Goal: Task Accomplishment & Management: Complete application form

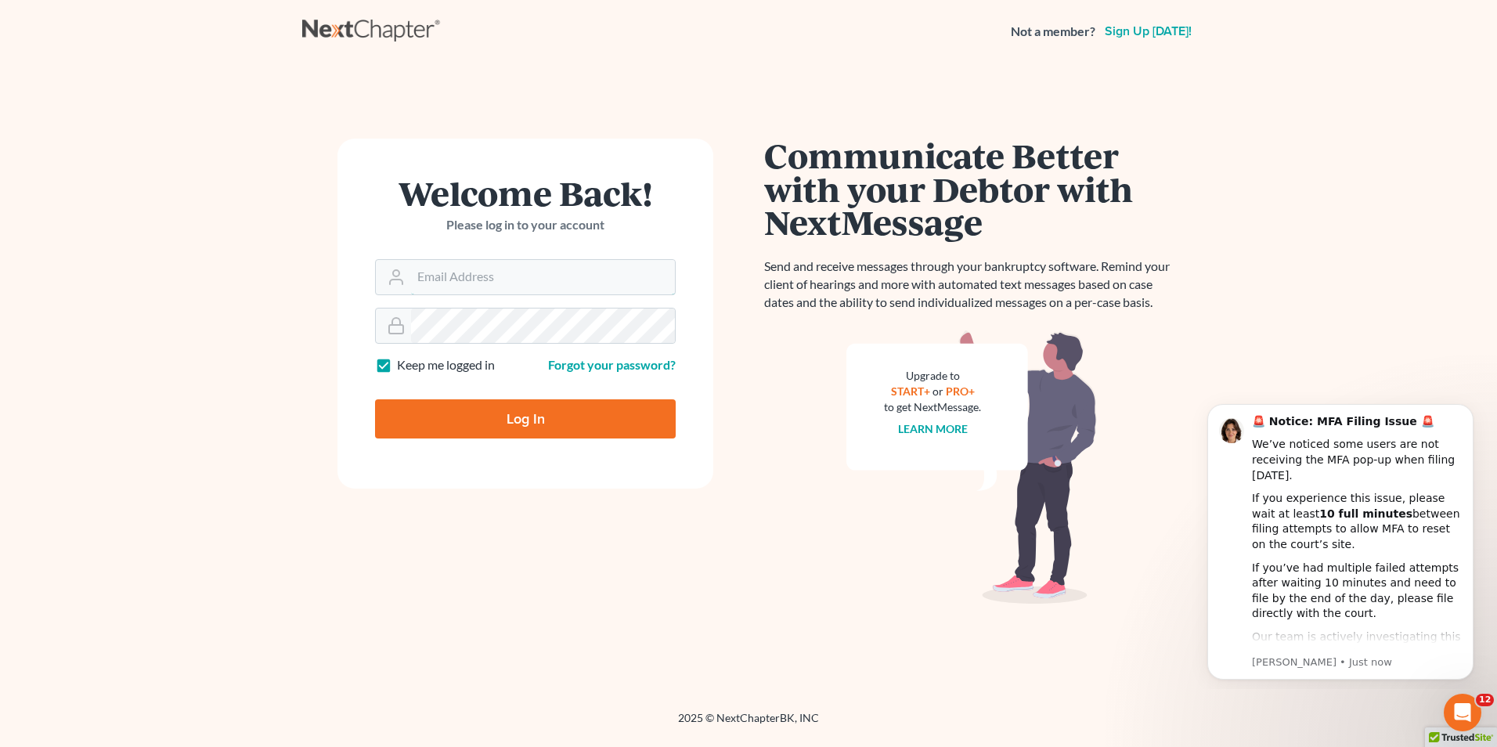
type input "[EMAIL_ADDRESS][DOMAIN_NAME]"
click at [503, 420] on input "Log In" at bounding box center [525, 418] width 301 height 39
type input "Thinking..."
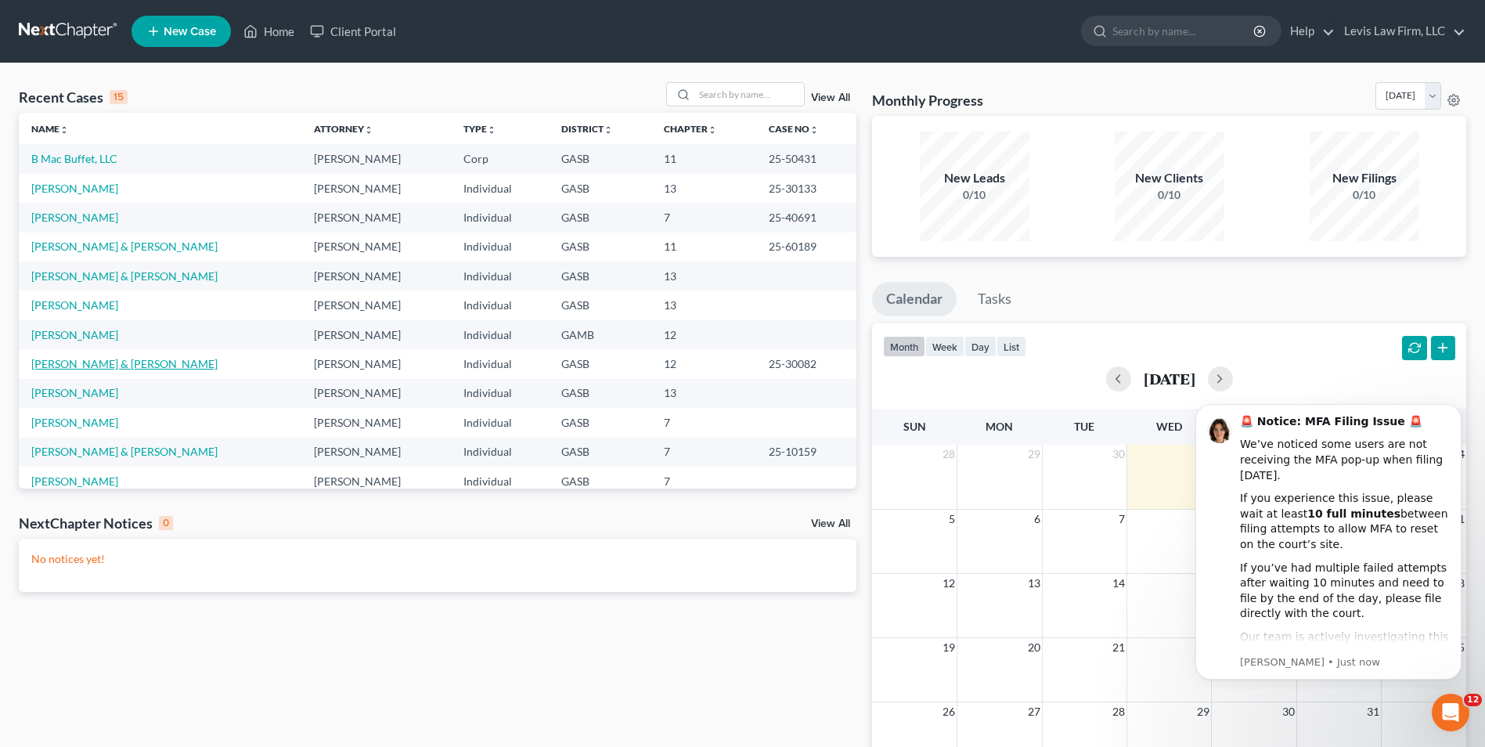
click at [80, 366] on link "[PERSON_NAME] & [PERSON_NAME]" at bounding box center [124, 363] width 186 height 13
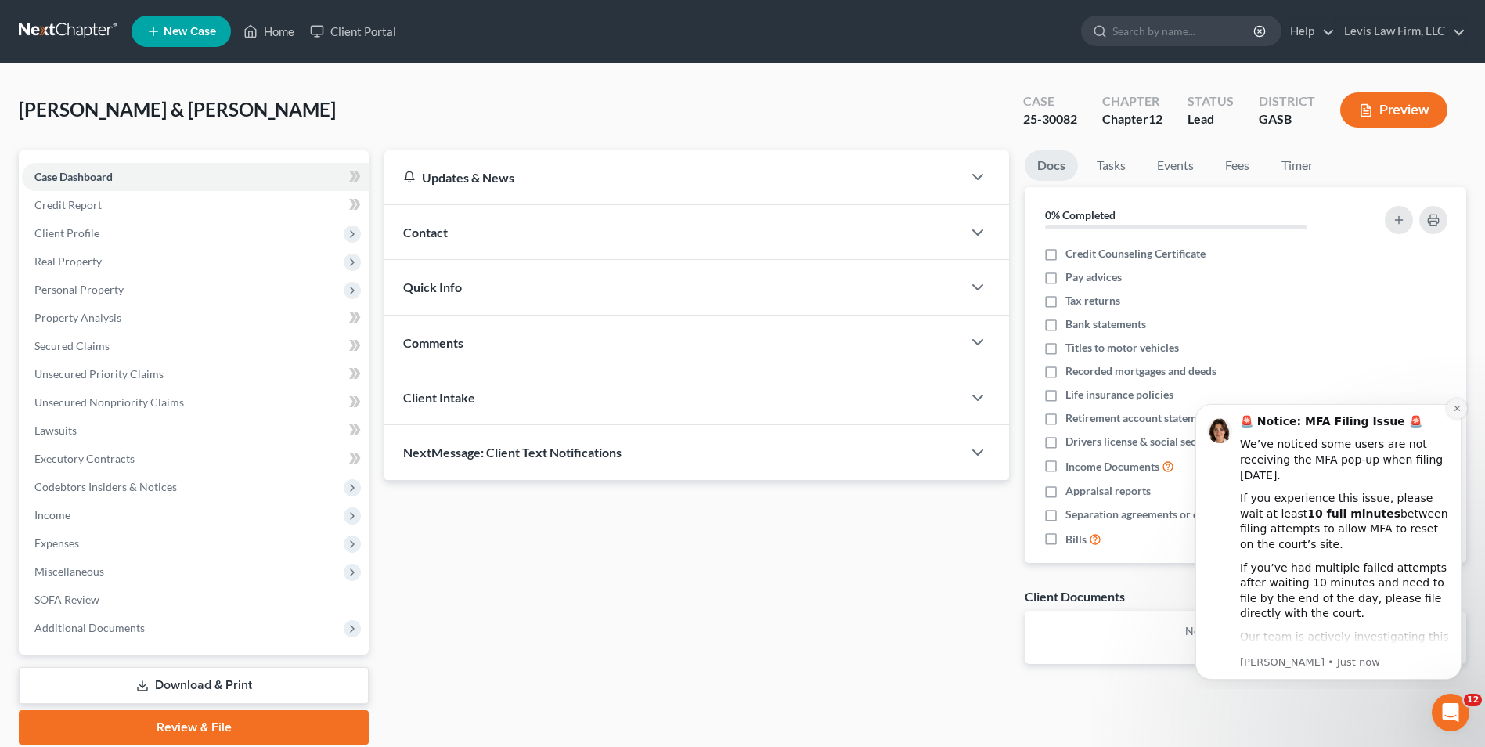
click at [1459, 407] on icon "Dismiss notification" at bounding box center [1457, 408] width 9 height 9
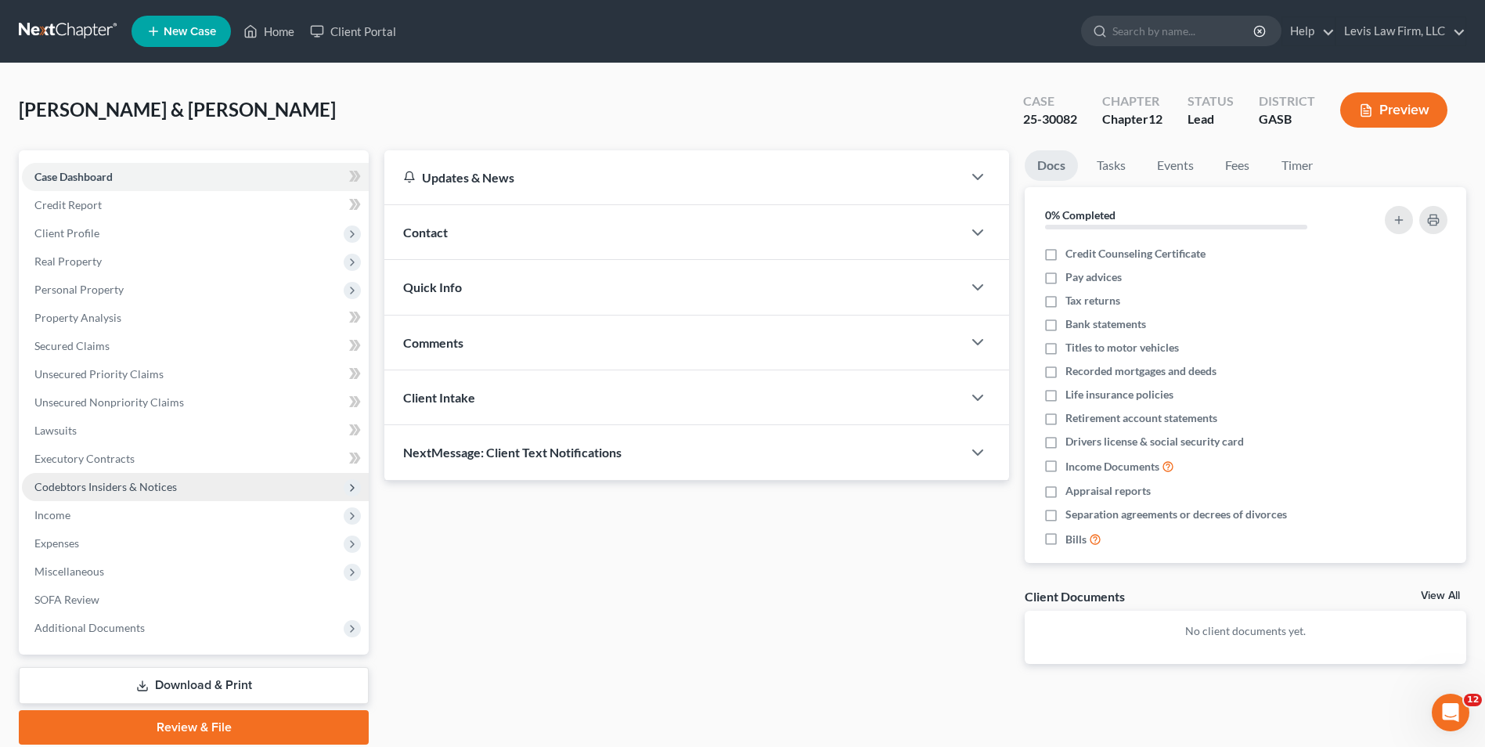
click at [143, 487] on span "Codebtors Insiders & Notices" at bounding box center [105, 486] width 142 height 13
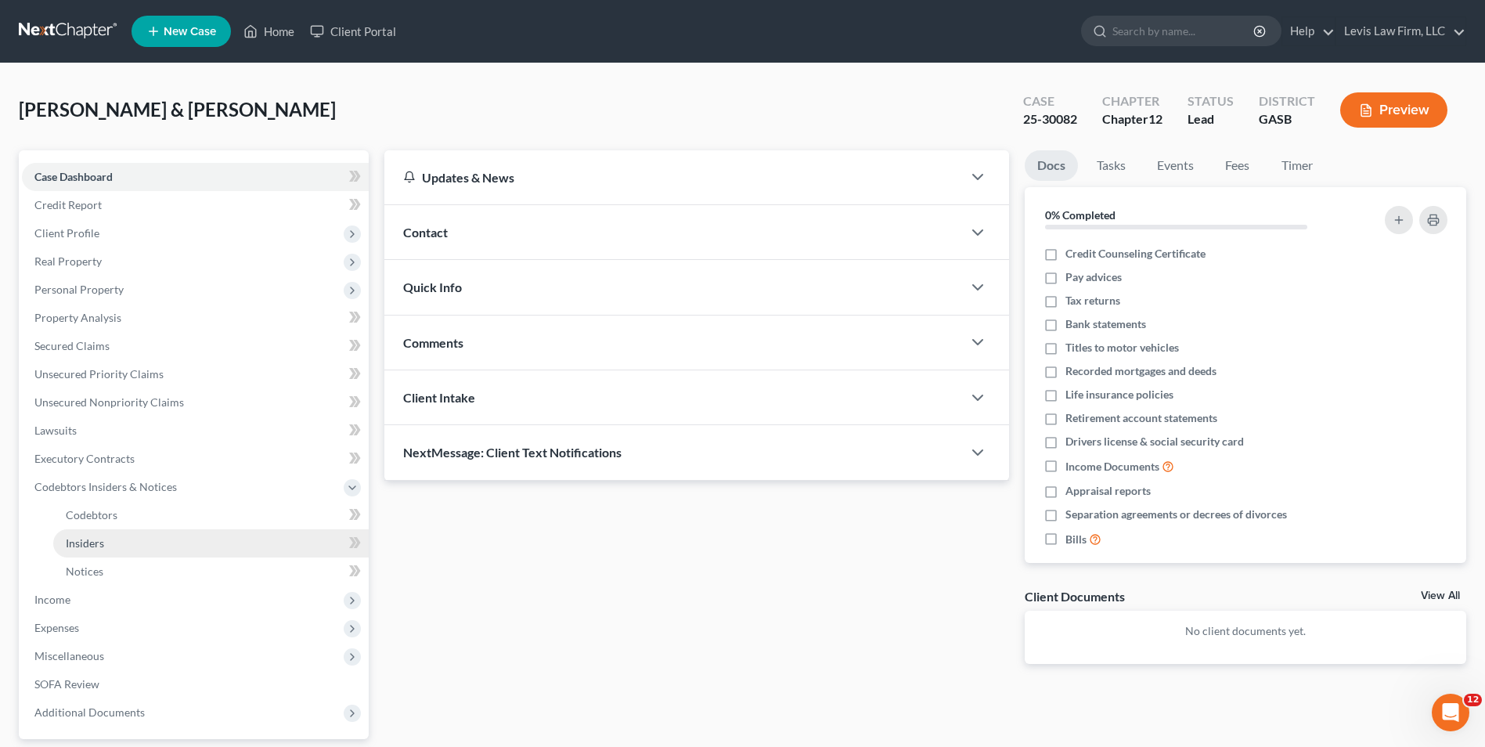
click at [102, 546] on span "Insiders" at bounding box center [85, 542] width 38 height 13
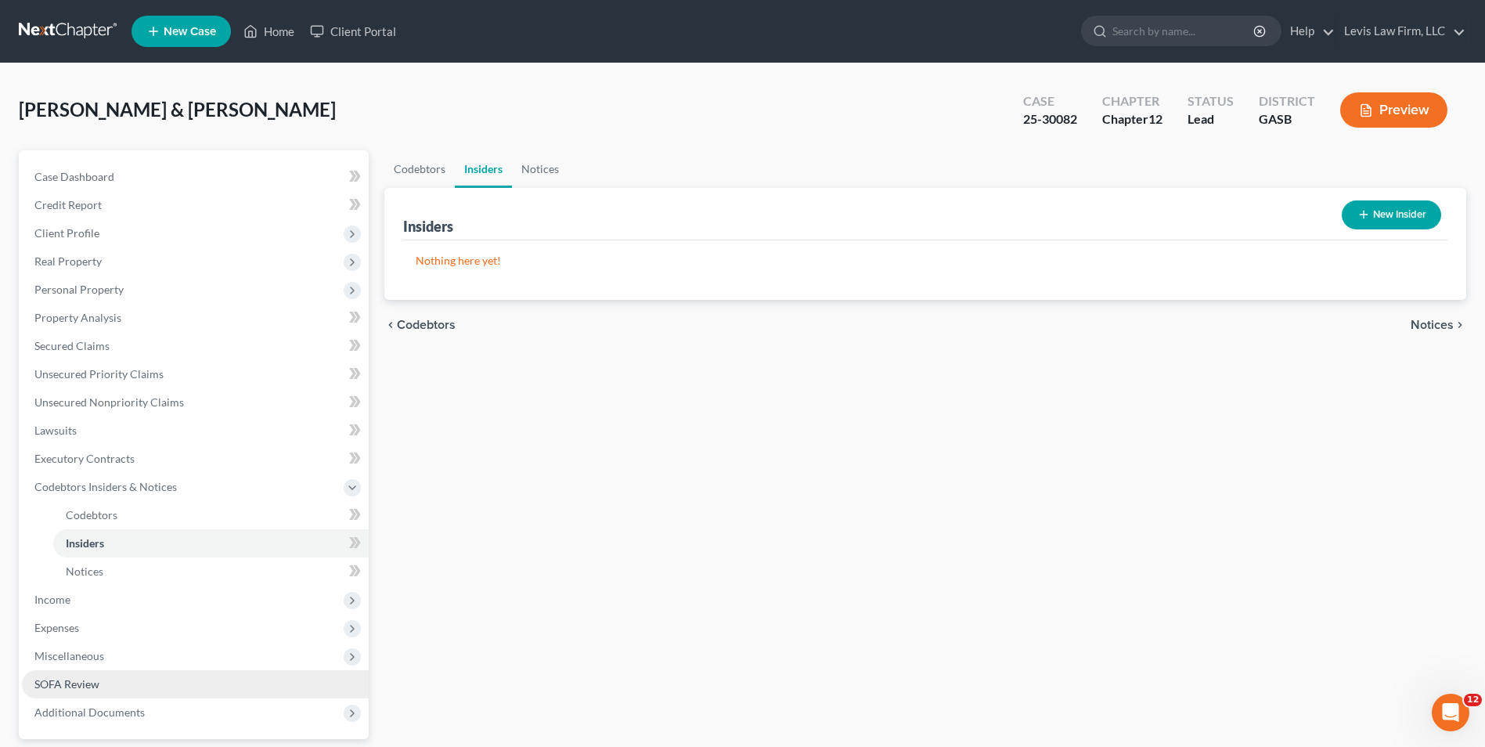
click at [58, 686] on span "SOFA Review" at bounding box center [66, 683] width 65 height 13
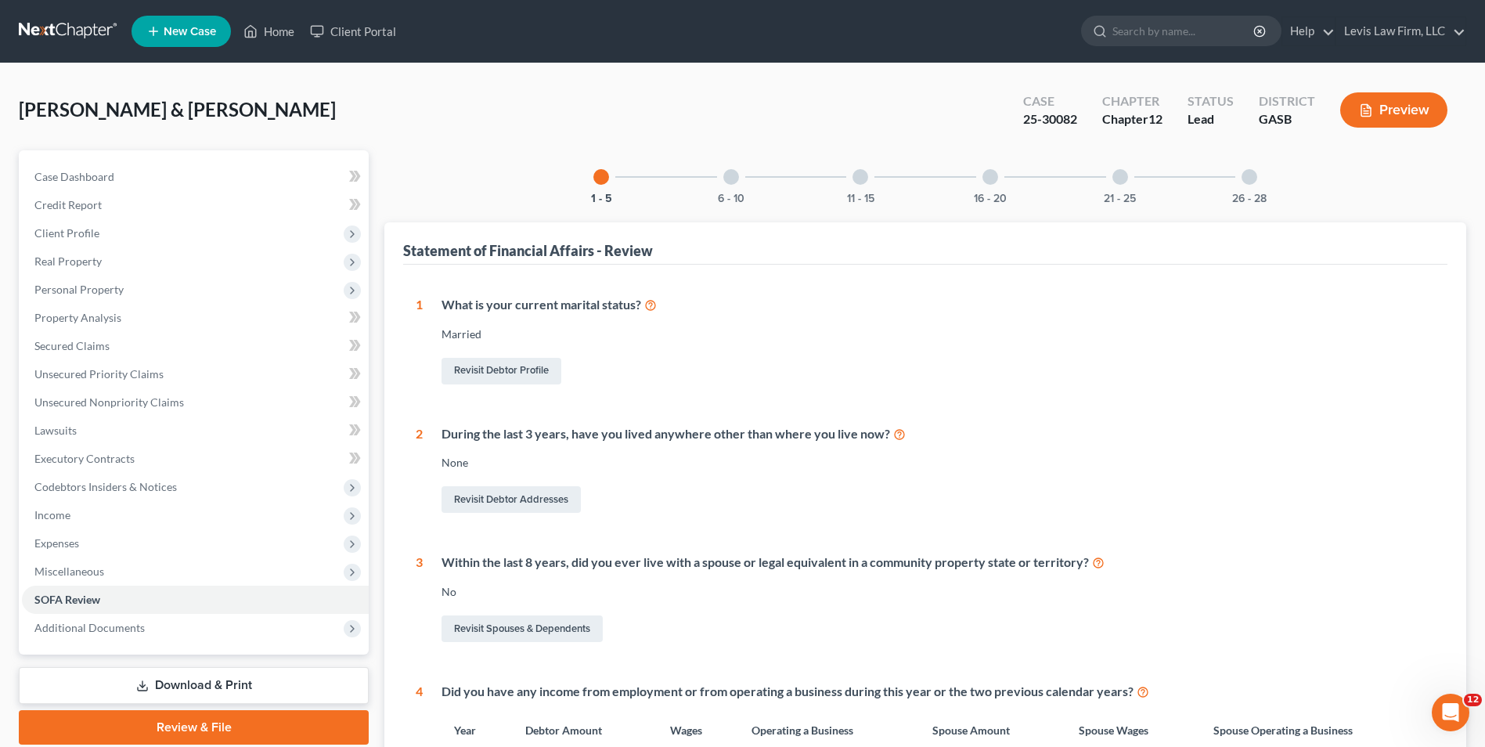
click at [731, 177] on div at bounding box center [731, 177] width 16 height 16
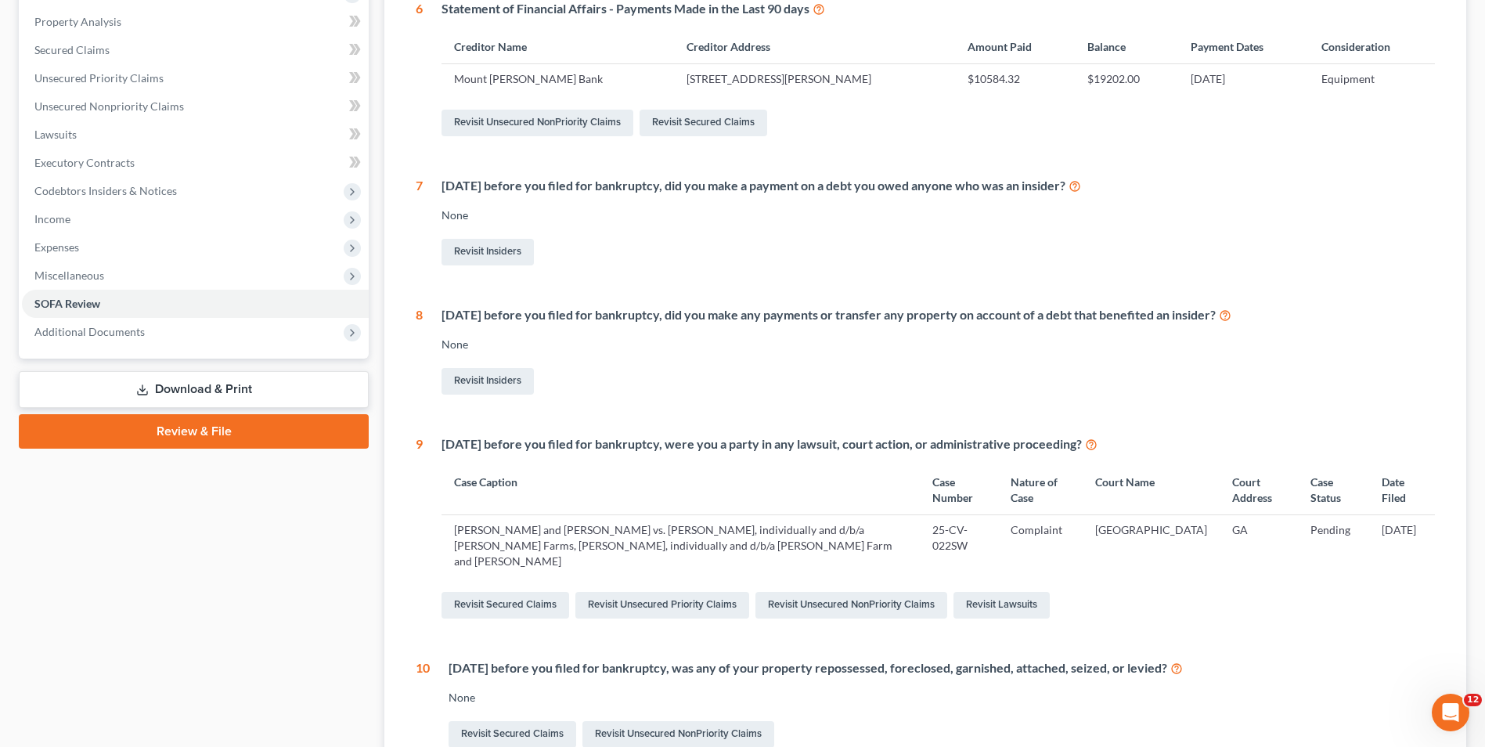
scroll to position [313, 0]
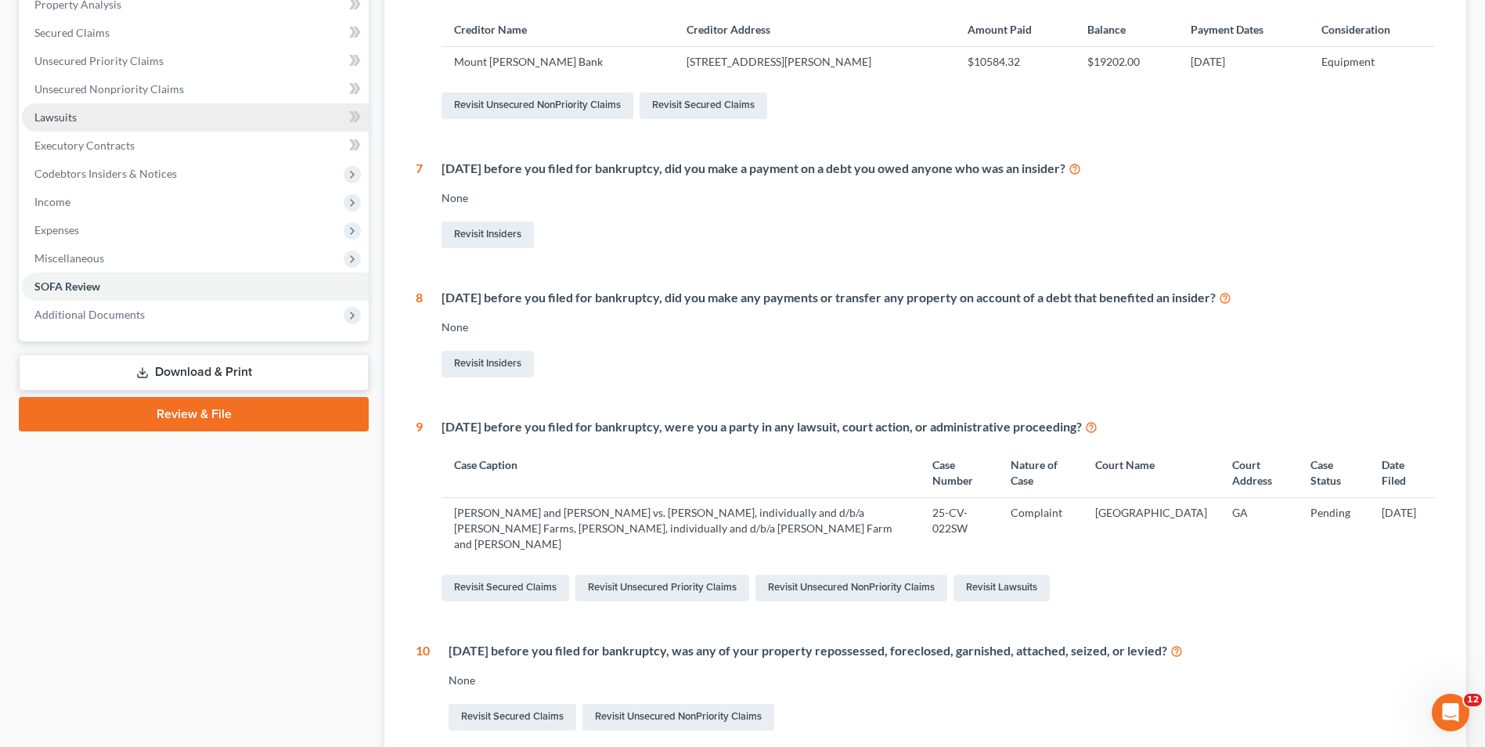
click at [81, 114] on link "Lawsuits" at bounding box center [195, 117] width 347 height 28
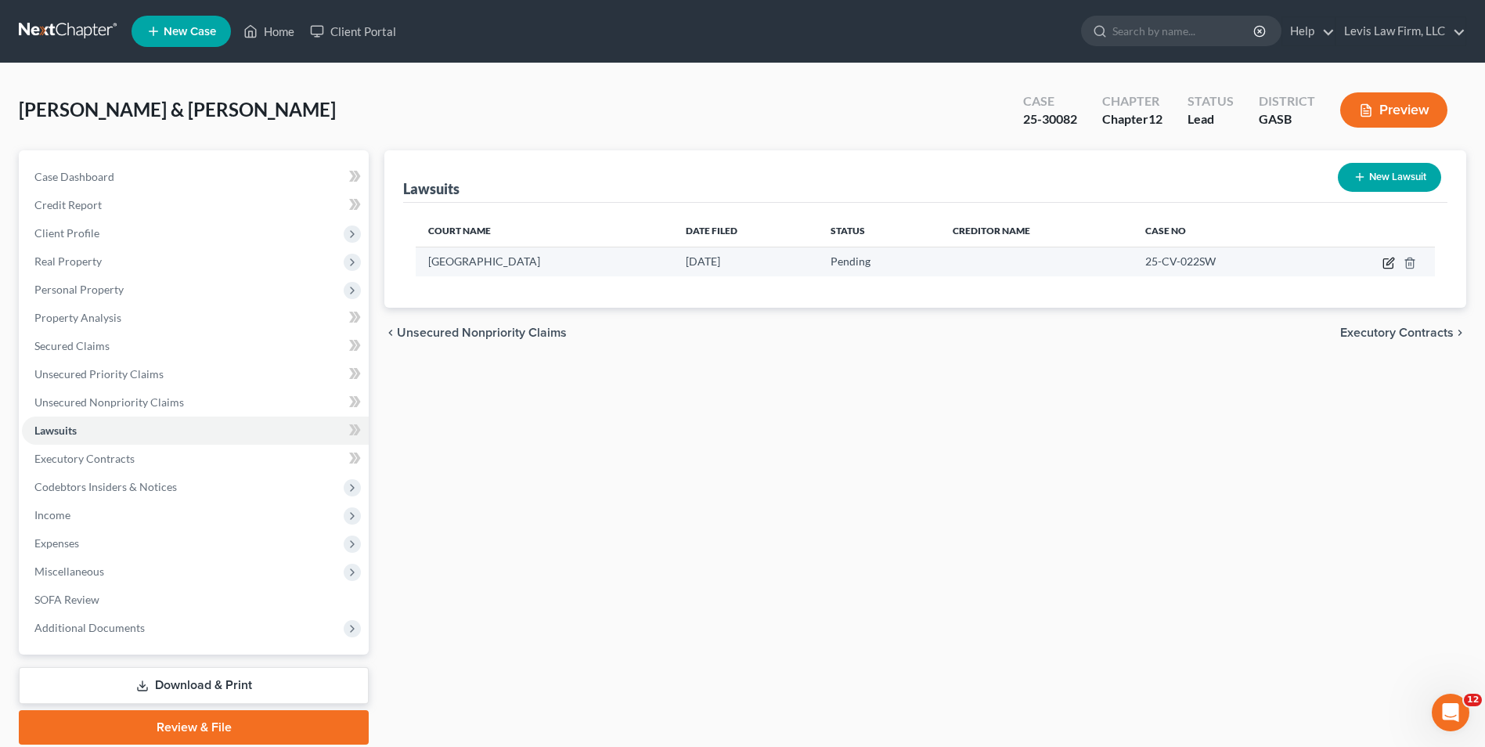
click at [1388, 266] on icon "button" at bounding box center [1388, 263] width 13 height 13
select select "10"
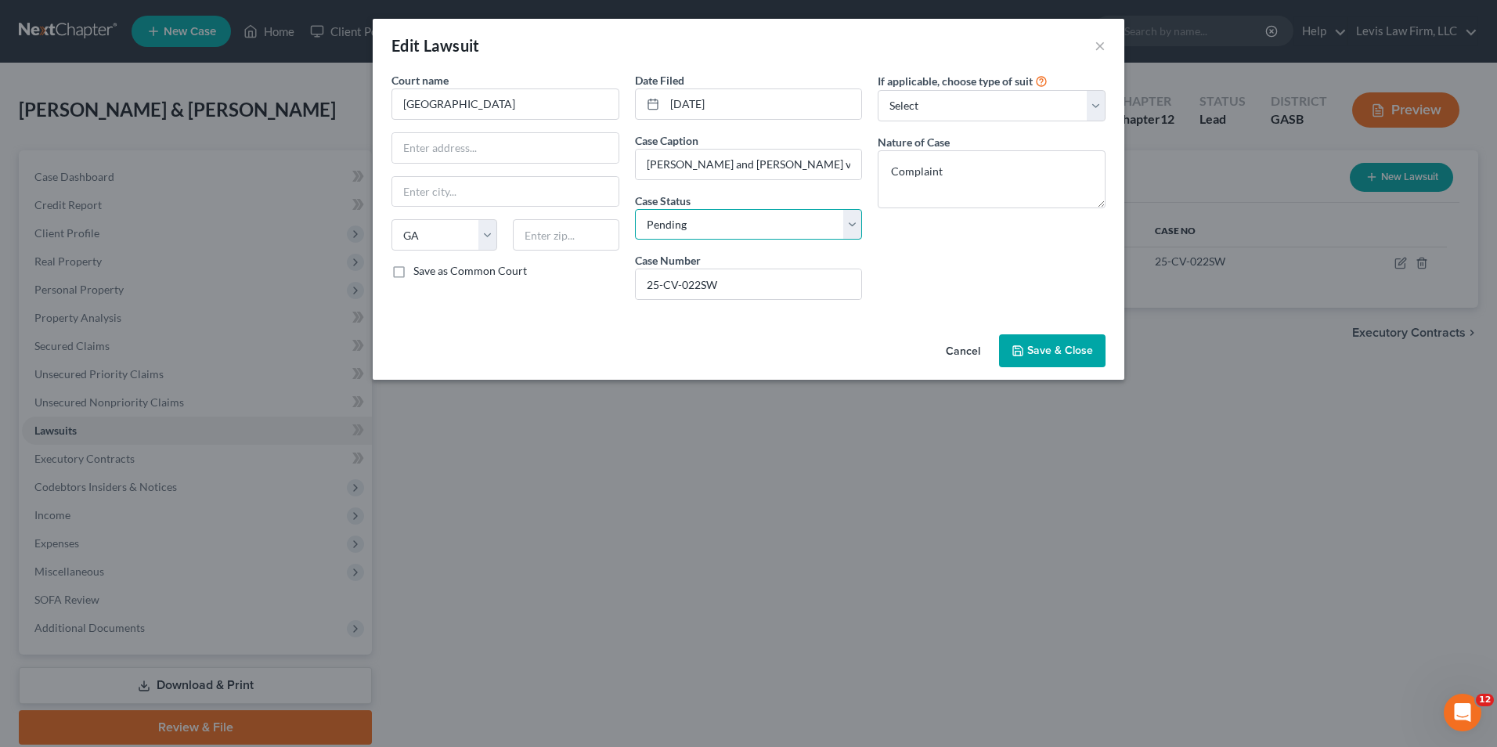
click at [850, 223] on select "Select Pending On Appeal Concluded" at bounding box center [749, 224] width 228 height 31
select select "2"
click at [635, 209] on select "Select Pending On Appeal Concluded" at bounding box center [749, 224] width 228 height 31
drag, startPoint x: 1063, startPoint y: 355, endPoint x: 1076, endPoint y: 472, distance: 118.1
click at [1062, 355] on span "Save & Close" at bounding box center [1060, 350] width 66 height 13
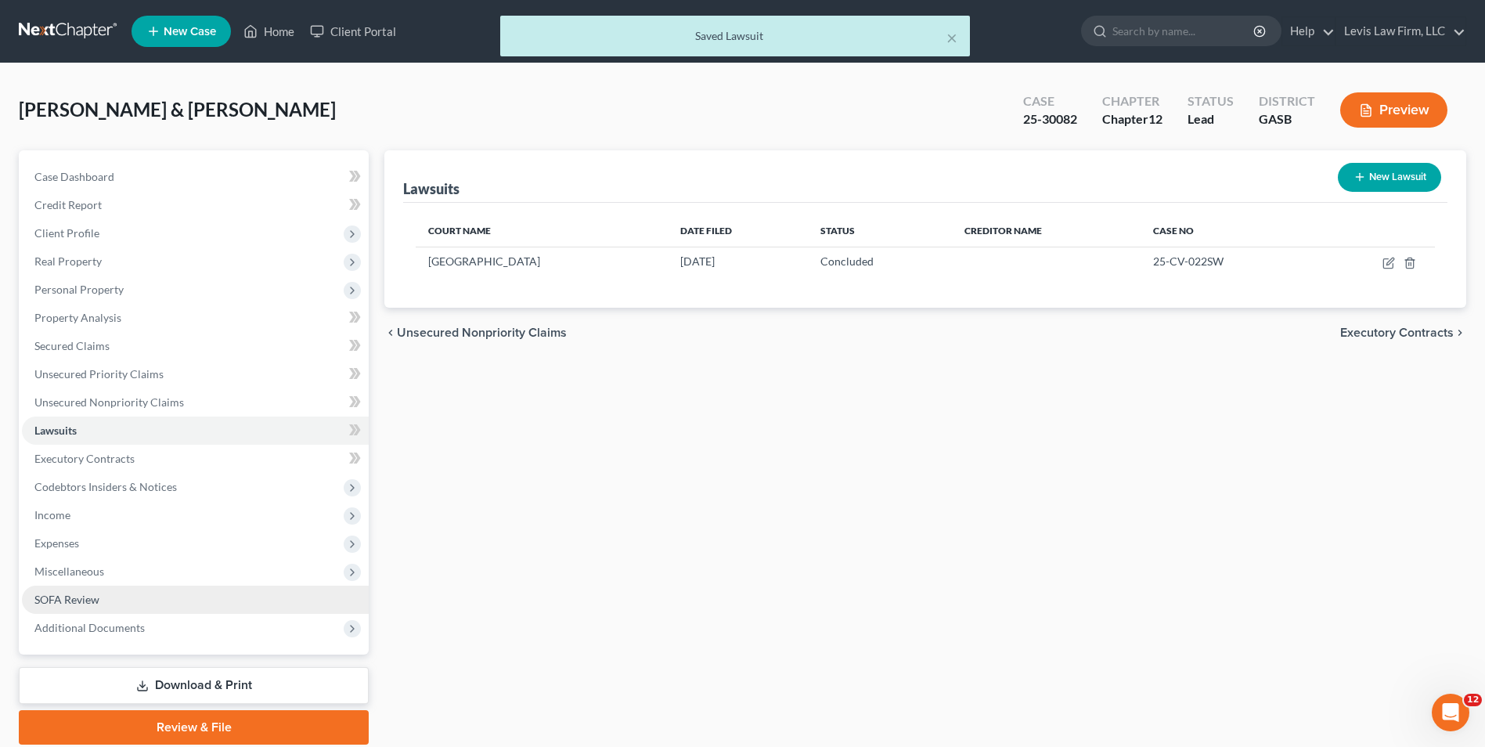
click at [85, 603] on span "SOFA Review" at bounding box center [66, 599] width 65 height 13
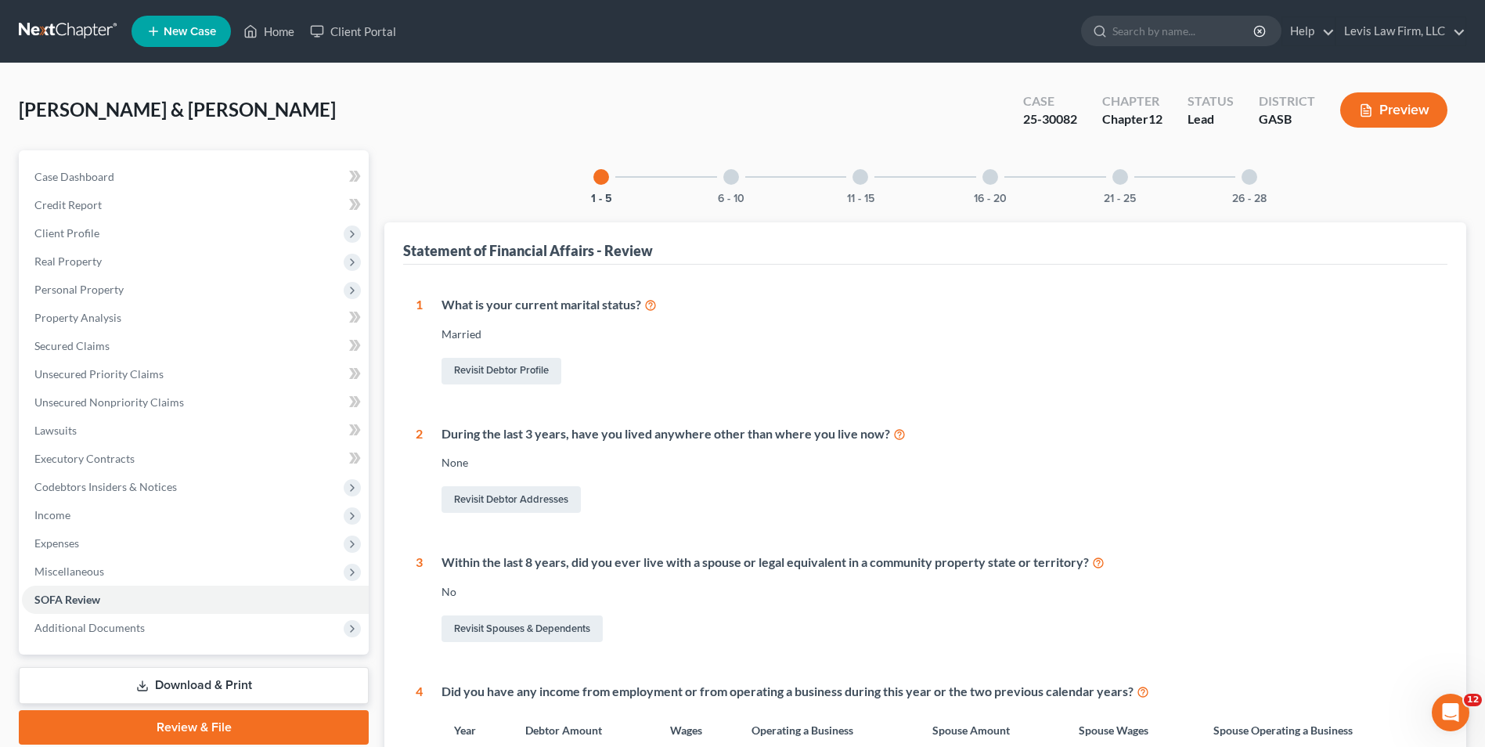
click at [731, 174] on div at bounding box center [731, 177] width 16 height 16
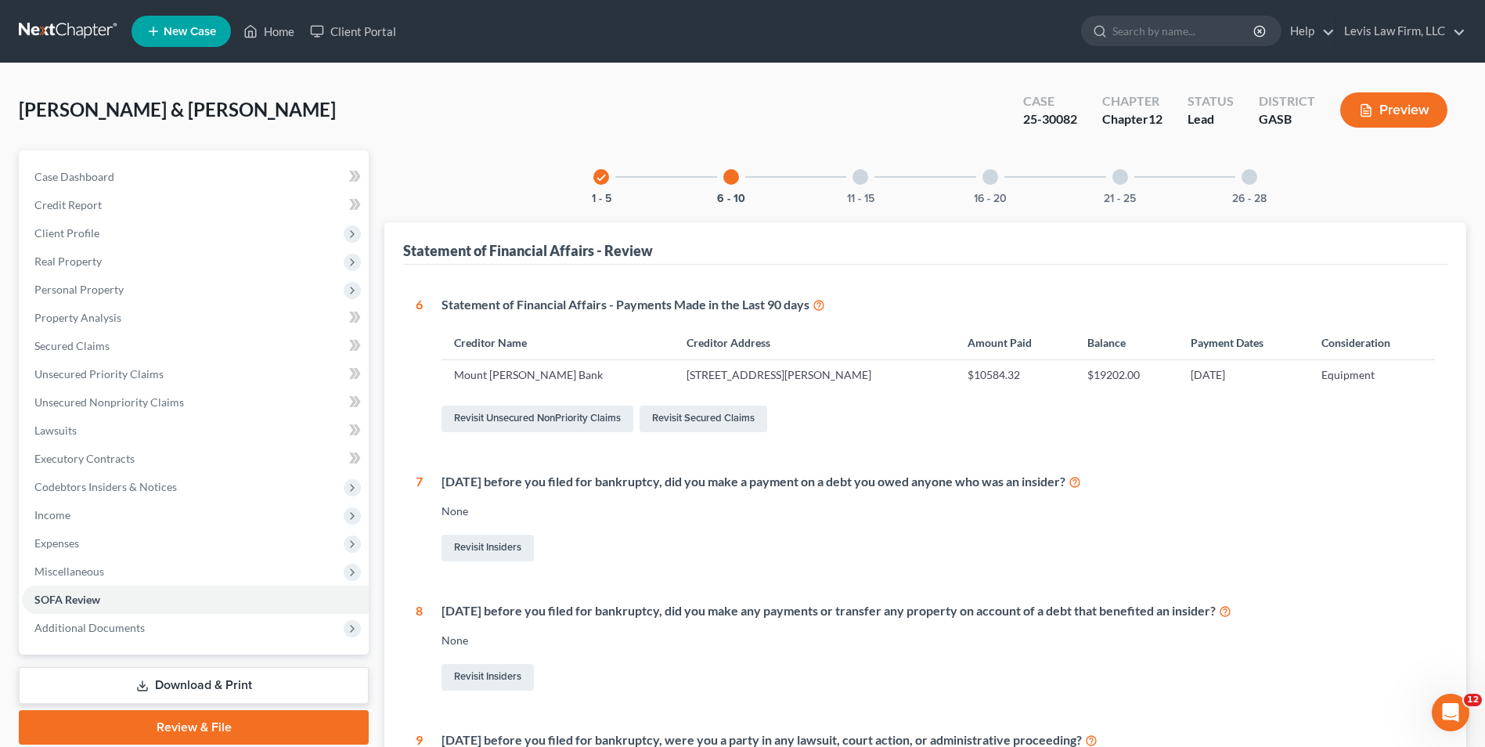
click at [860, 180] on div at bounding box center [860, 177] width 16 height 16
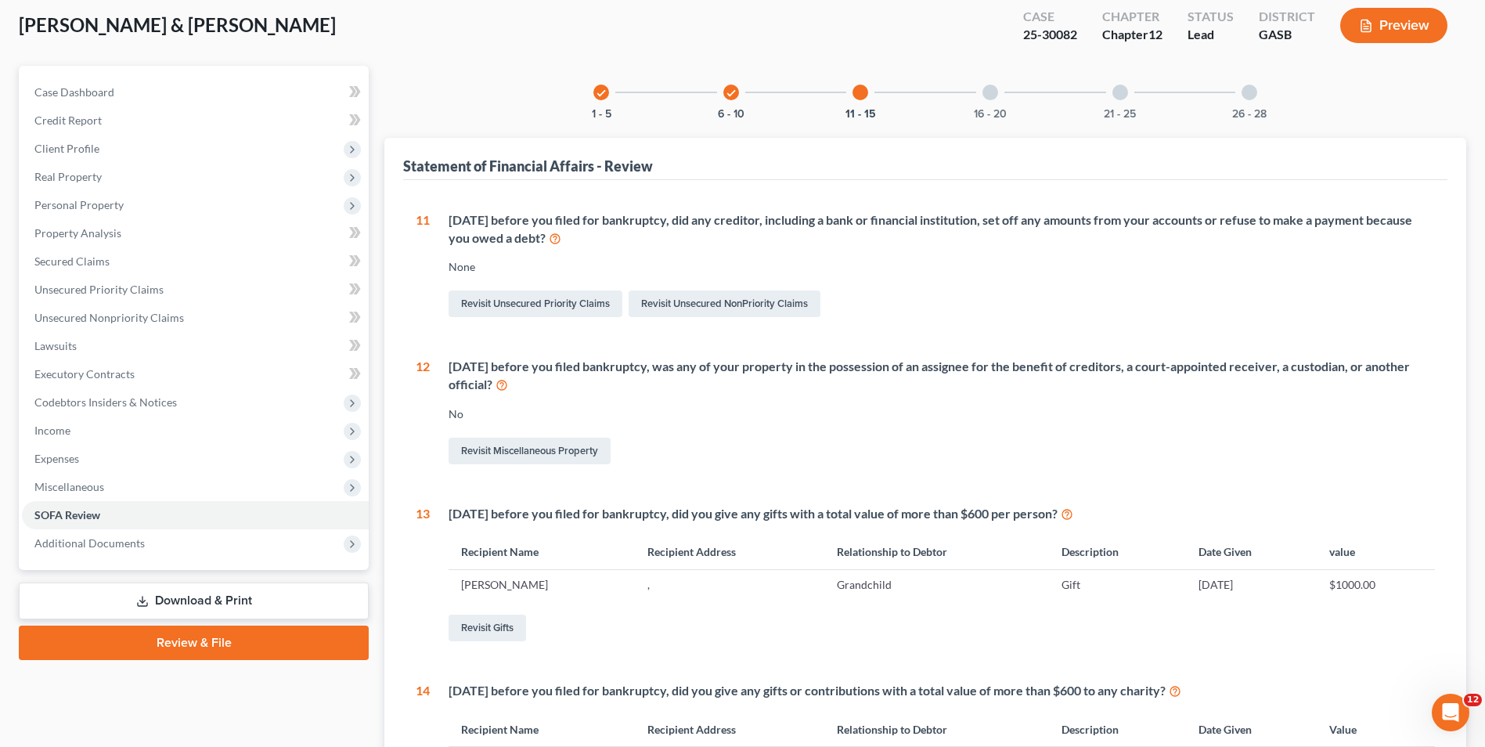
scroll to position [78, 0]
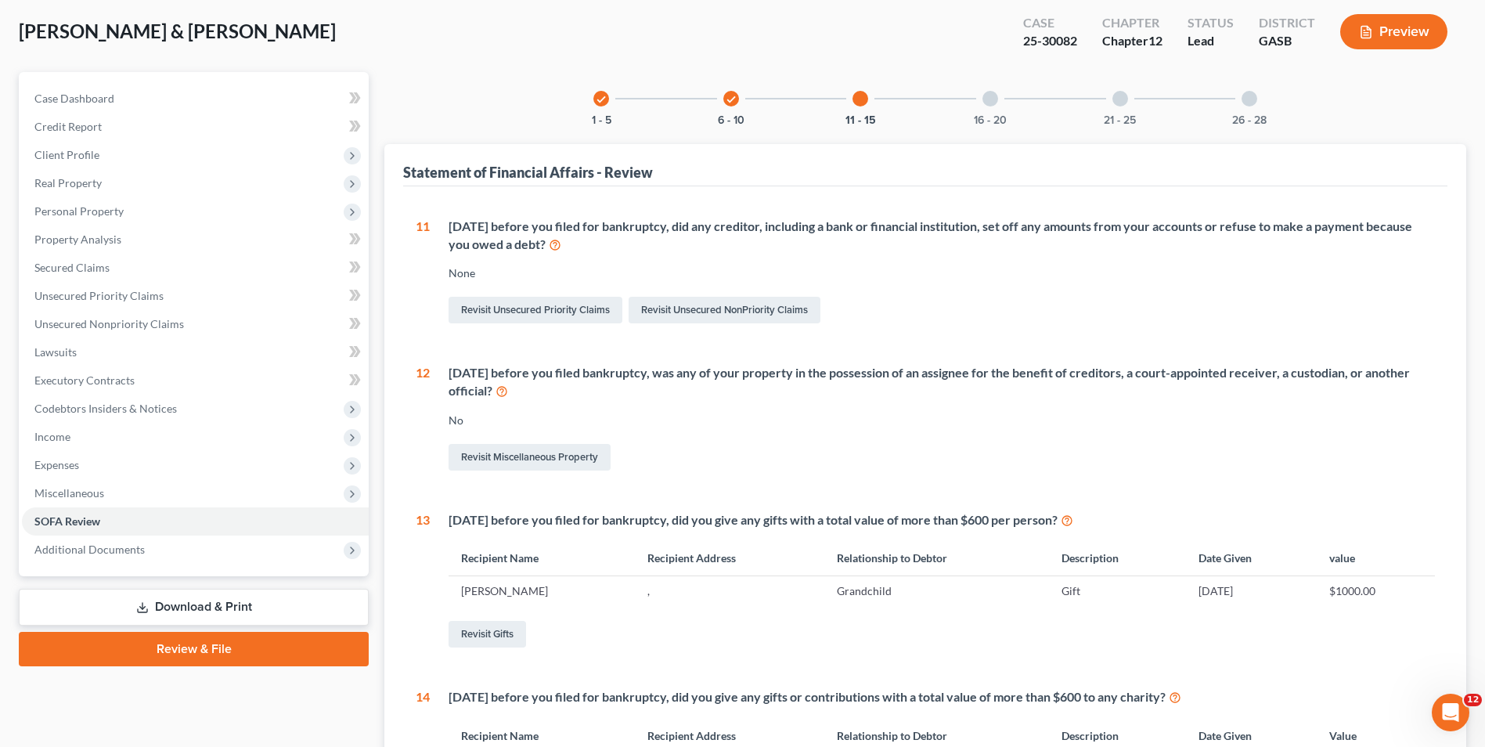
click at [991, 102] on div at bounding box center [990, 99] width 16 height 16
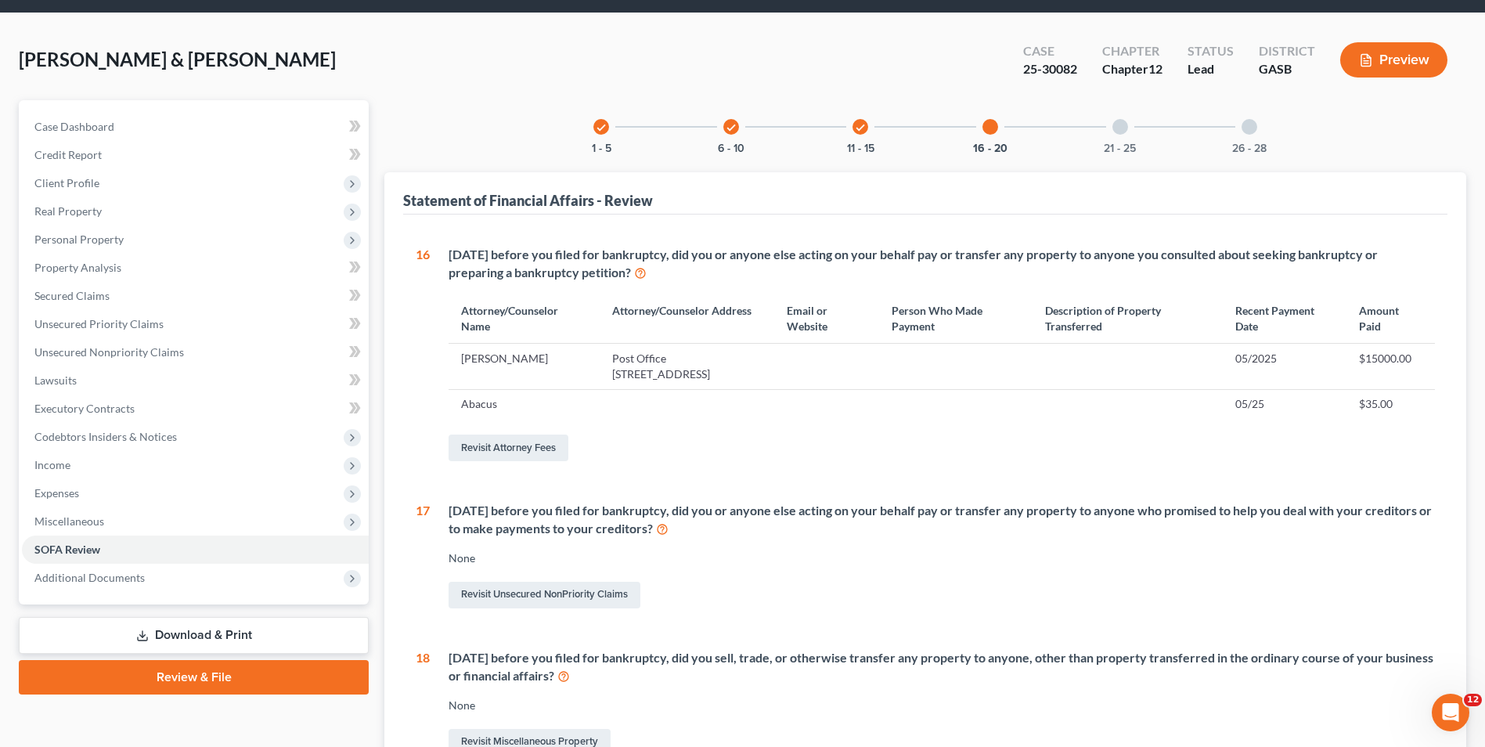
scroll to position [16, 0]
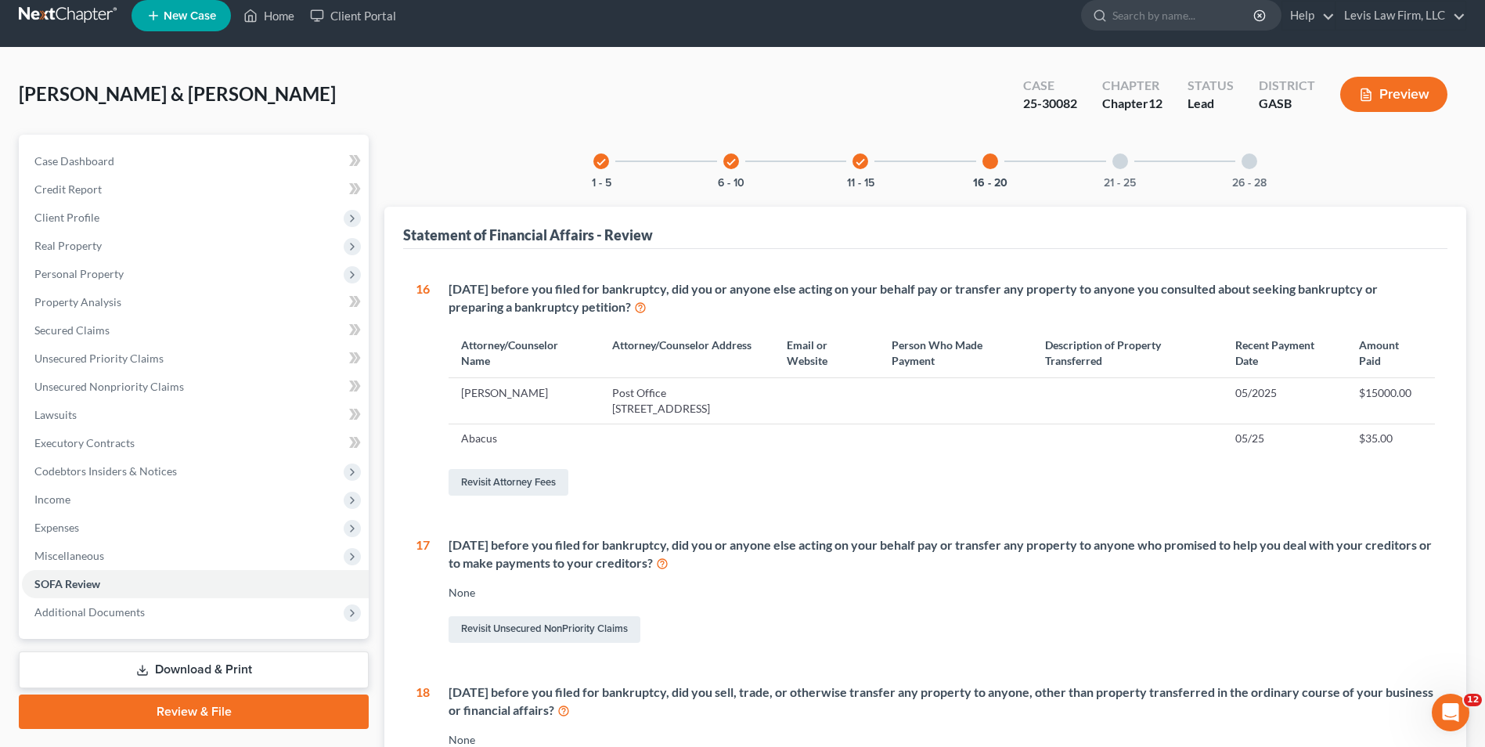
click at [1117, 160] on div at bounding box center [1120, 161] width 16 height 16
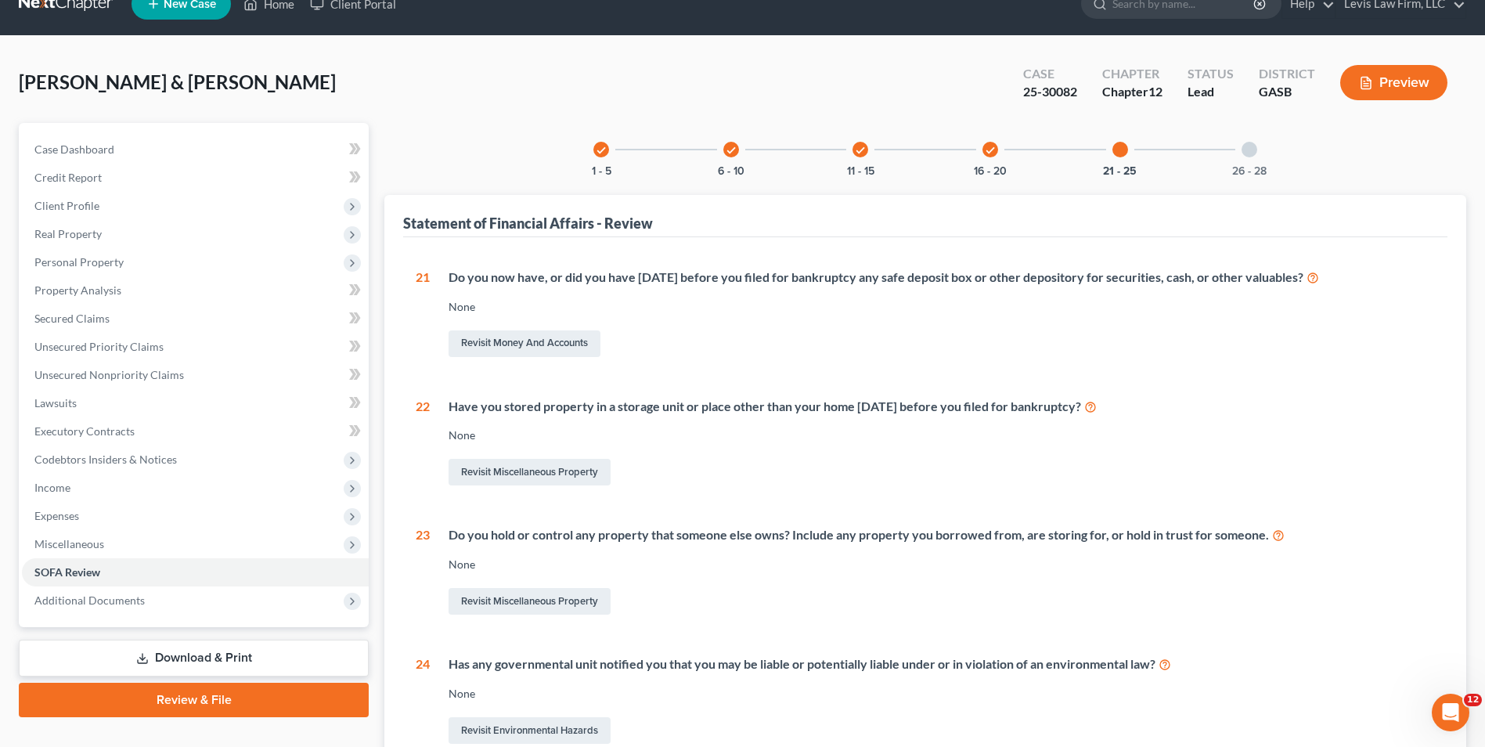
scroll to position [0, 0]
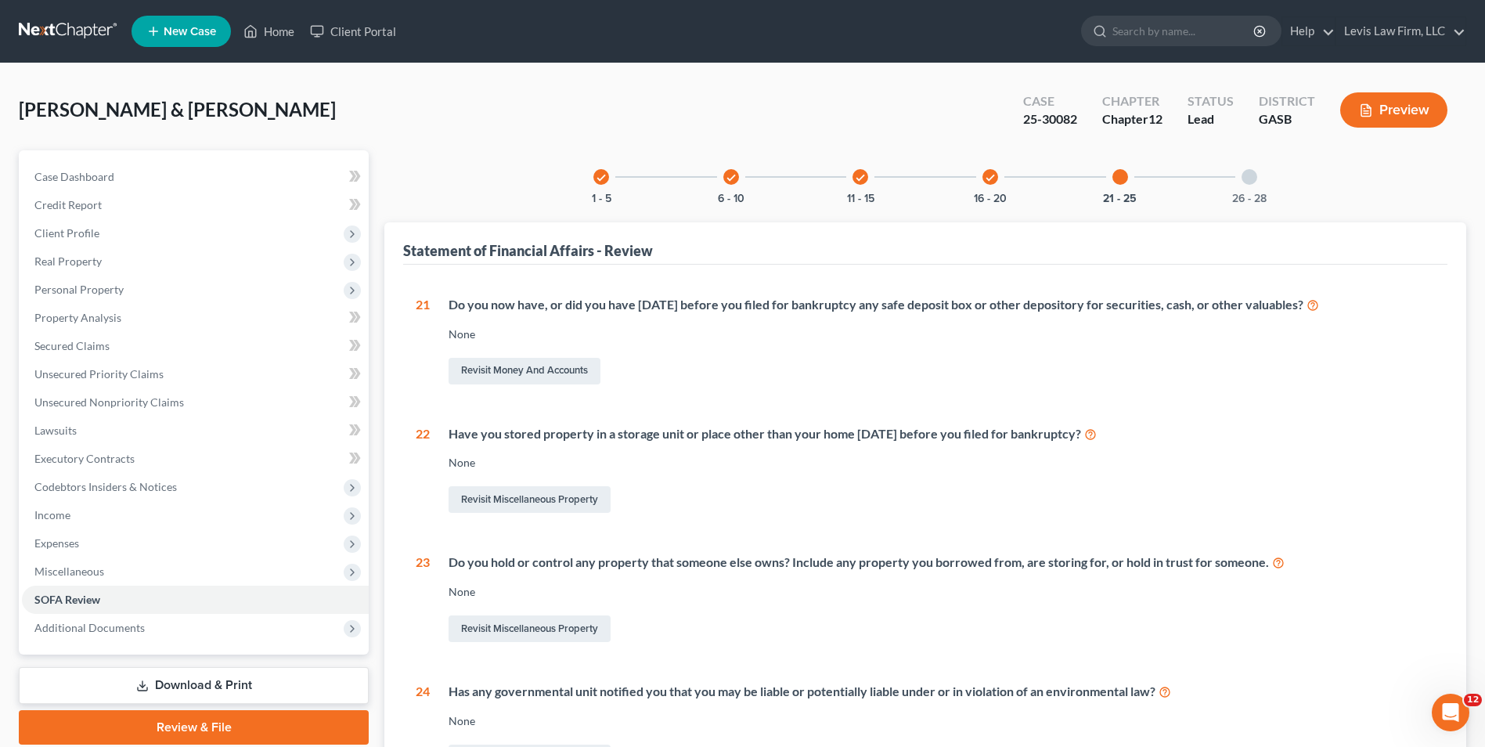
click at [1248, 181] on div at bounding box center [1250, 177] width 16 height 16
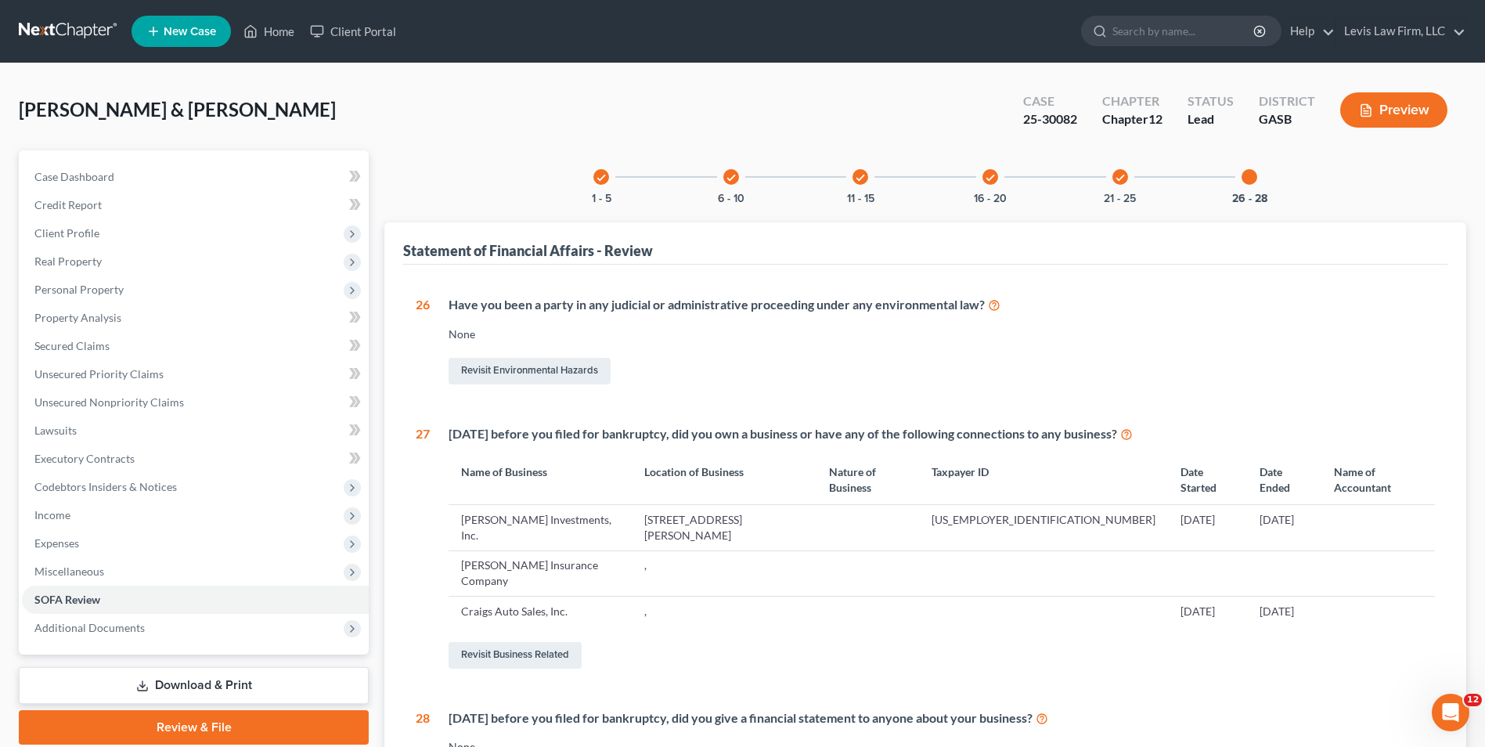
click at [731, 175] on icon "check" at bounding box center [731, 177] width 11 height 11
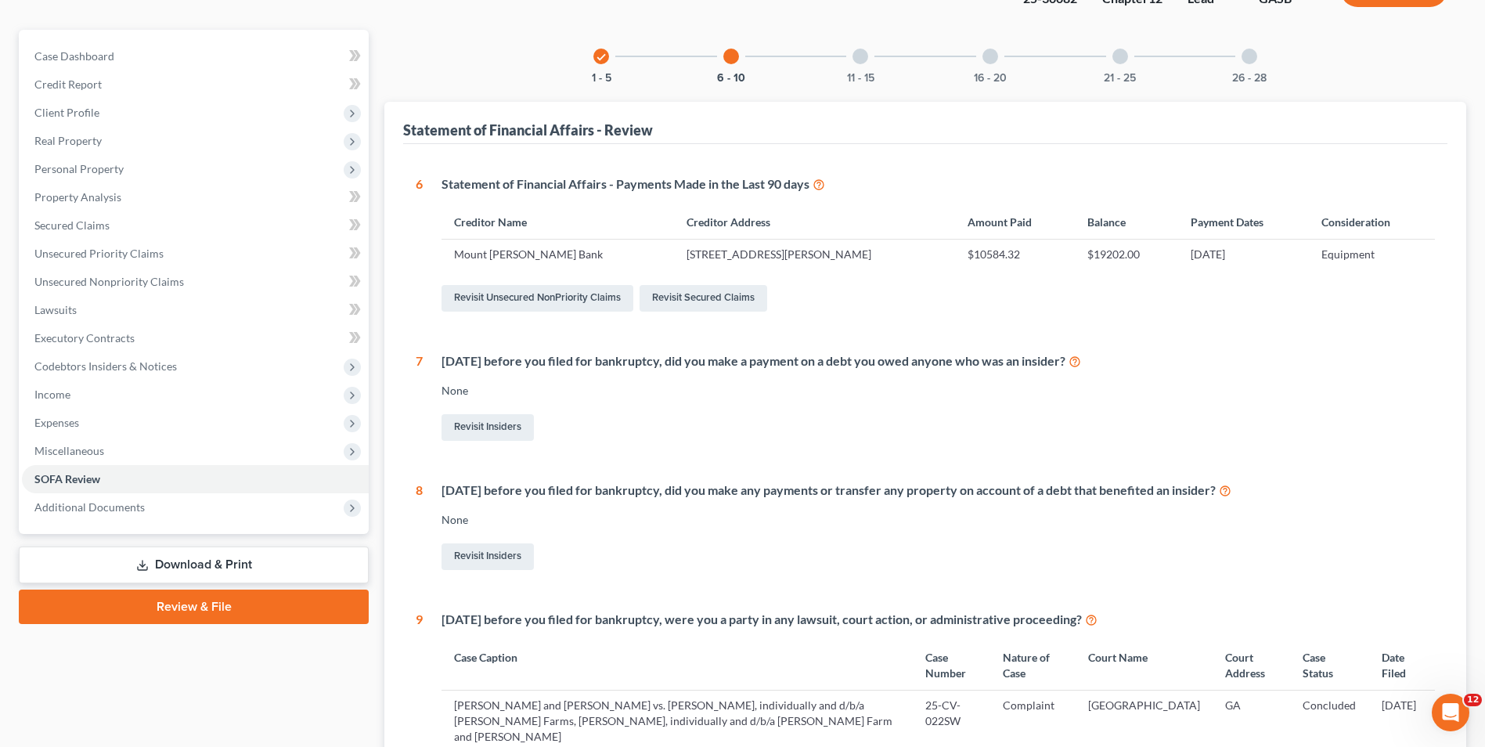
scroll to position [157, 0]
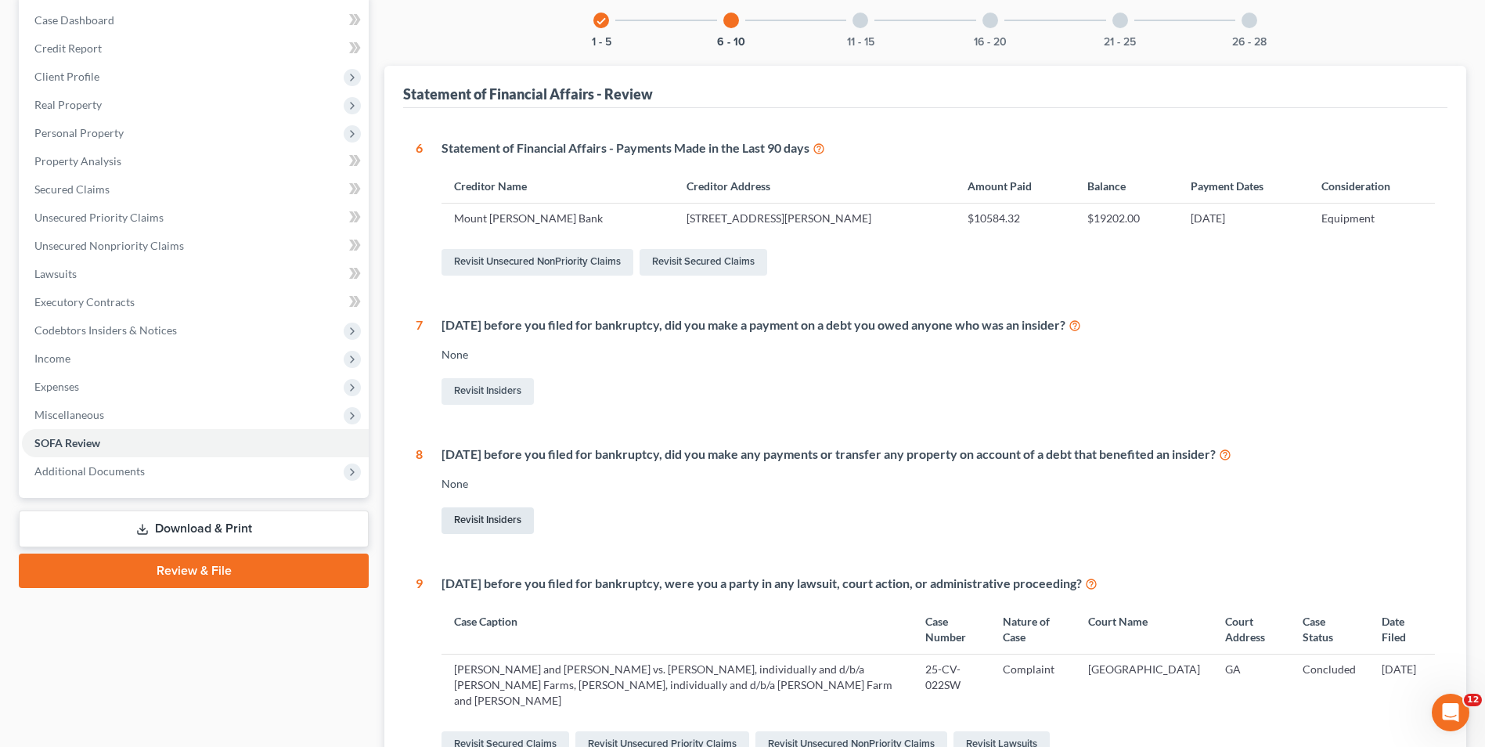
drag, startPoint x: 508, startPoint y: 518, endPoint x: 565, endPoint y: 508, distance: 58.0
click at [508, 518] on link "Revisit Insiders" at bounding box center [488, 520] width 92 height 27
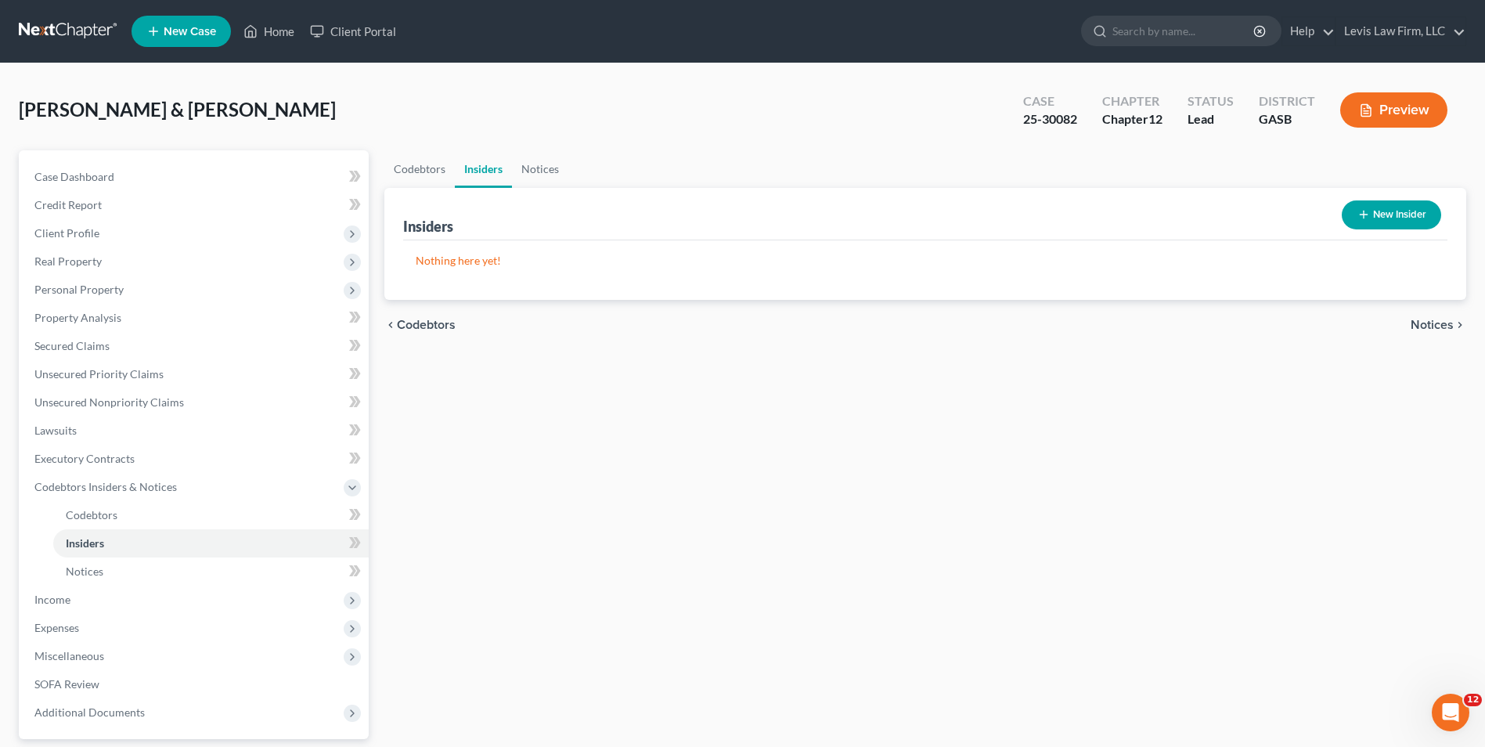
click at [1394, 209] on button "New Insider" at bounding box center [1391, 214] width 99 height 29
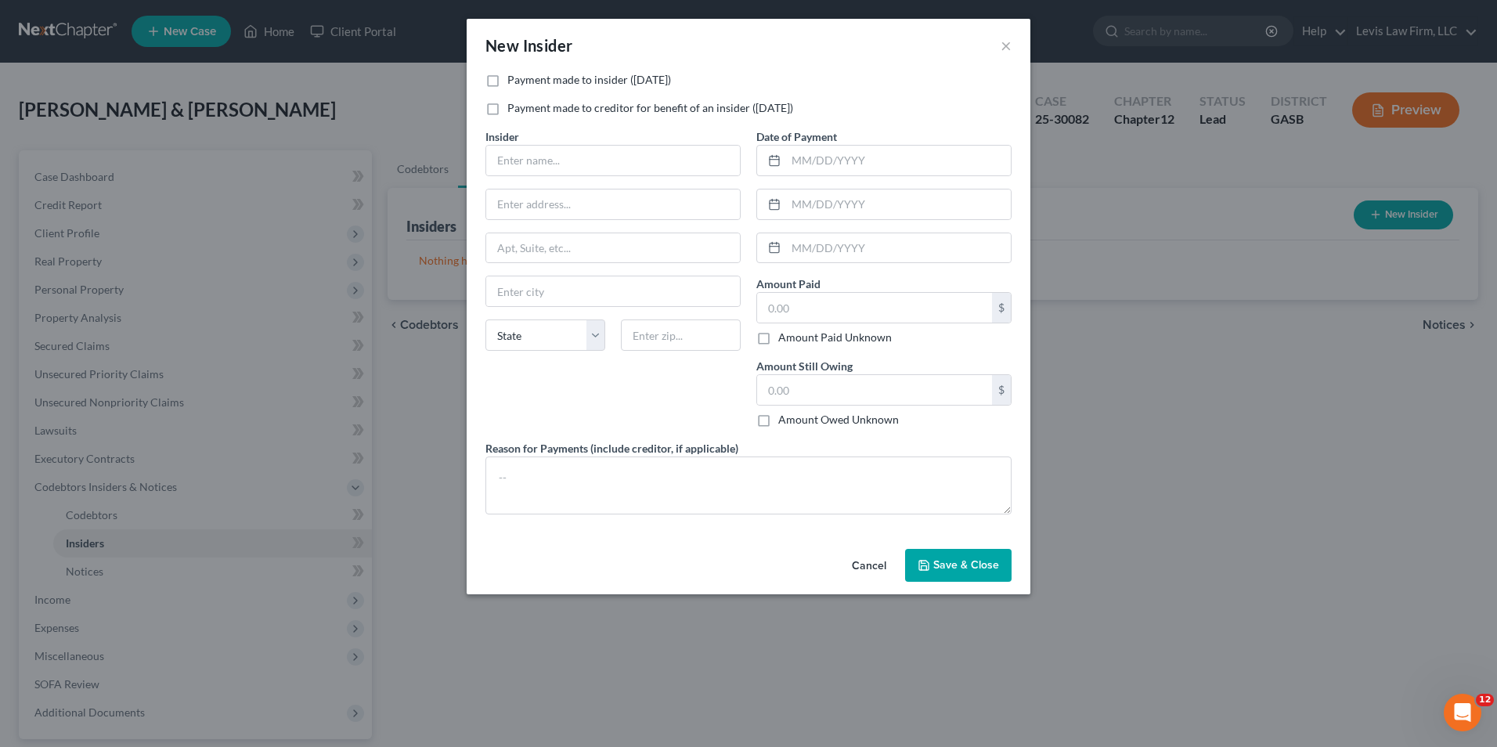
click at [507, 107] on label "Payment made to creditor for benefit of an insider ([DATE])" at bounding box center [650, 108] width 286 height 16
click at [514, 107] on input "Payment made to creditor for benefit of an insider ([DATE])" at bounding box center [519, 105] width 10 height 10
checkbox input "true"
click at [503, 155] on input "text" at bounding box center [613, 161] width 254 height 30
type input "[PERSON_NAME]"
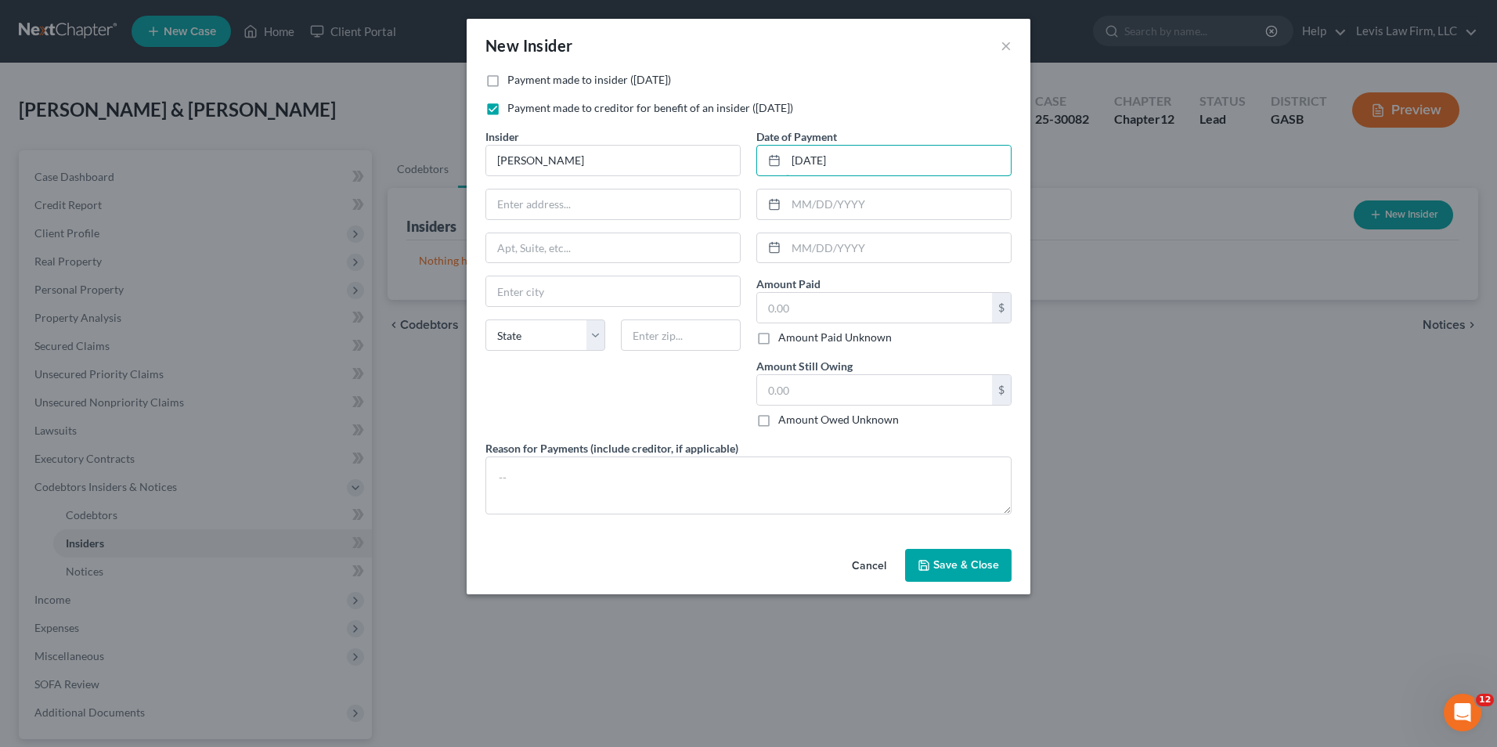
type input "[DATE]"
